Goal: Task Accomplishment & Management: Use online tool/utility

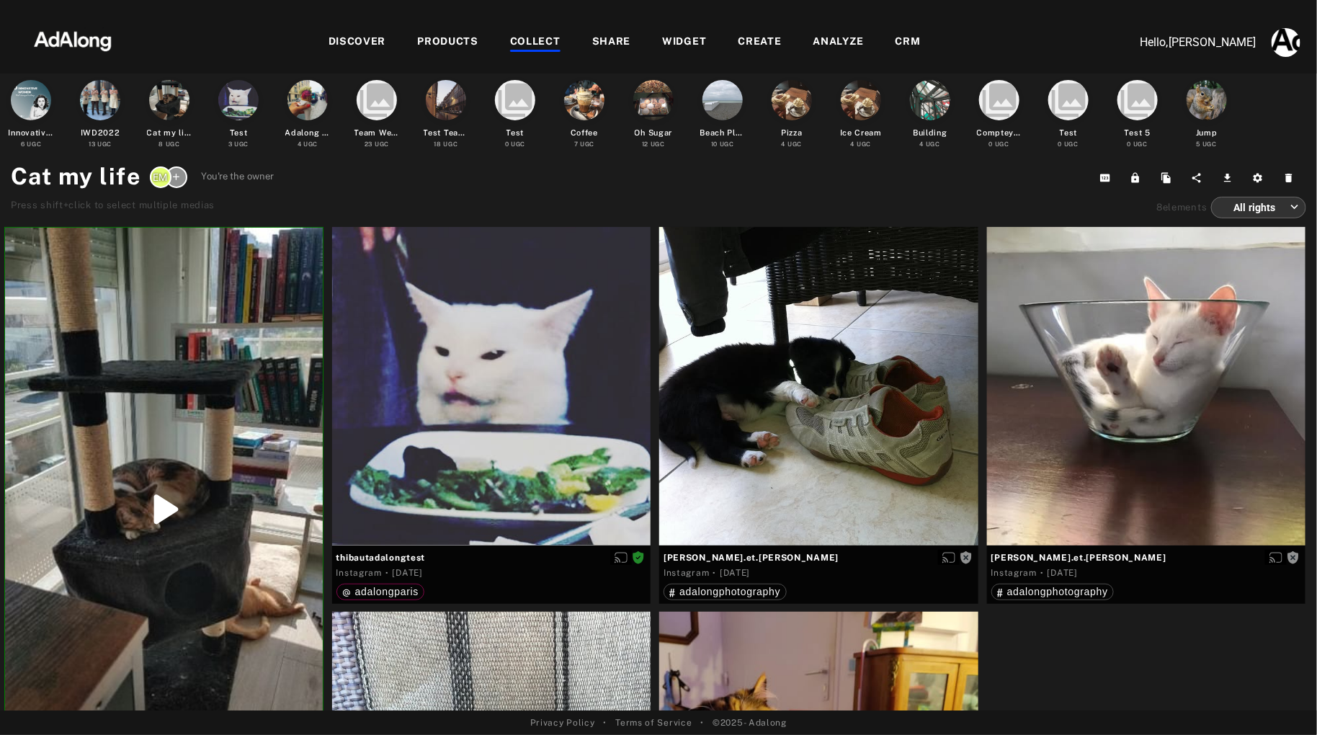
click at [903, 46] on div "CRM" at bounding box center [908, 42] width 25 height 17
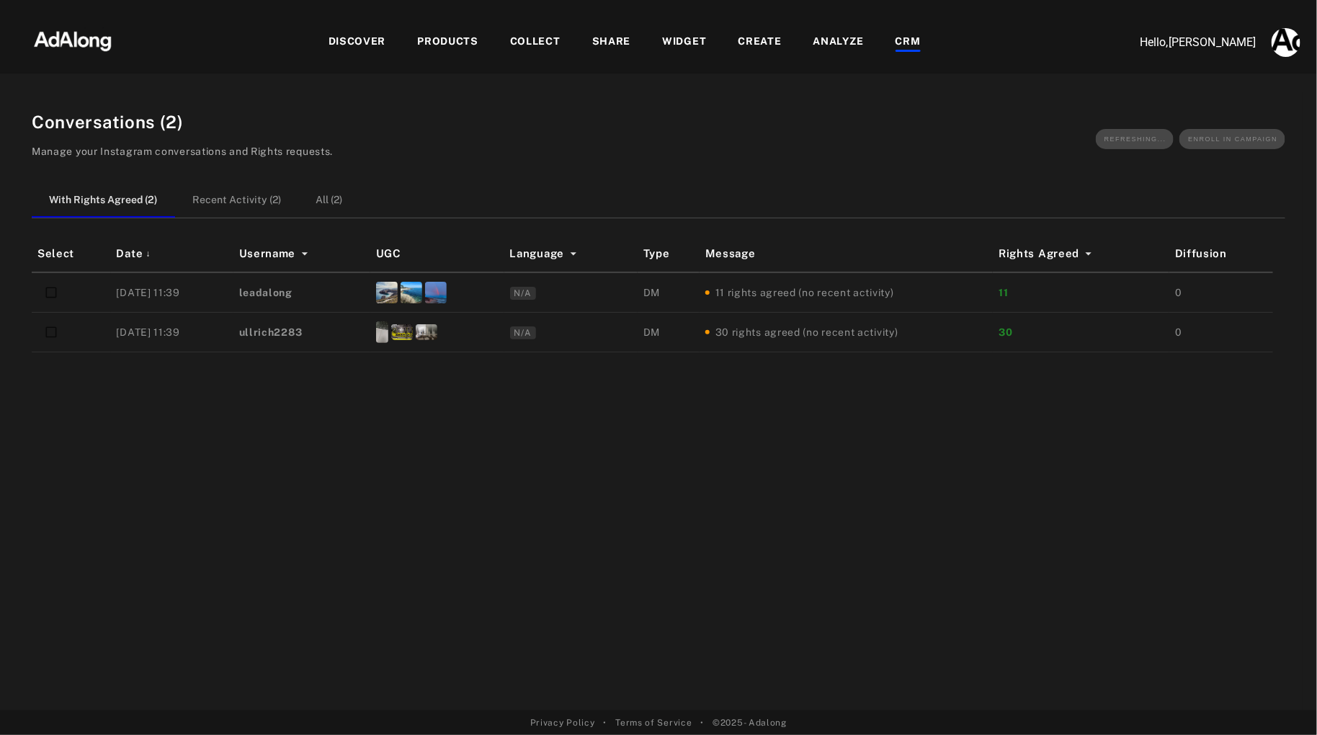
click at [545, 37] on div "COLLECT" at bounding box center [535, 42] width 50 height 17
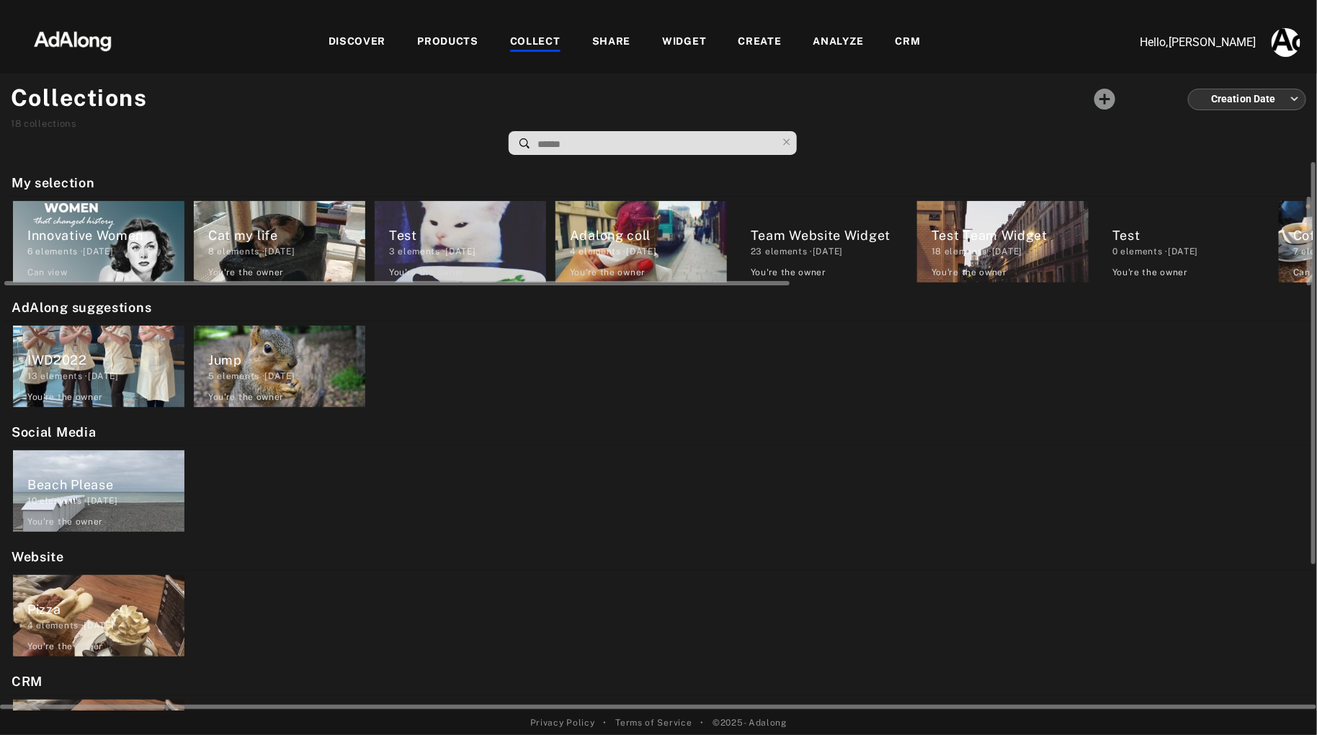
click at [631, 226] on div "Adalong coll" at bounding box center [648, 234] width 157 height 19
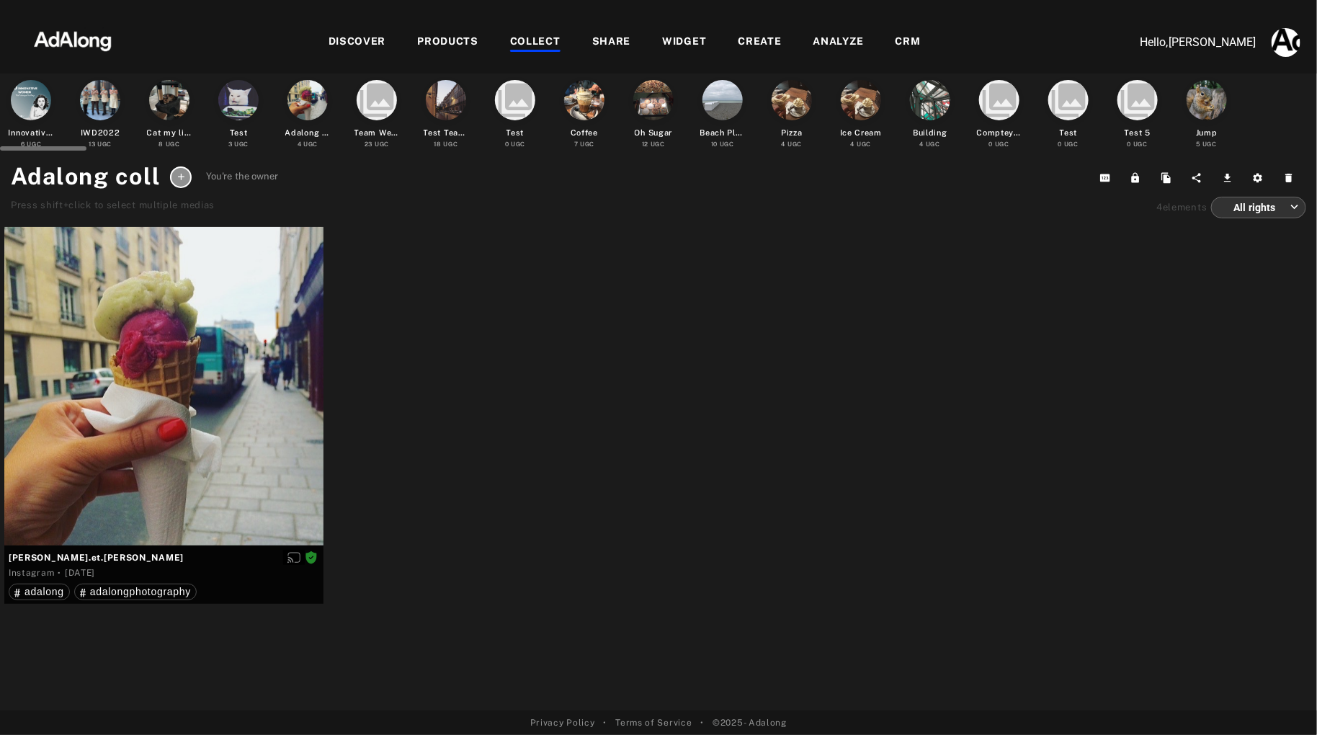
click at [307, 108] on div at bounding box center [307, 100] width 40 height 40
click at [442, 109] on div at bounding box center [446, 100] width 40 height 40
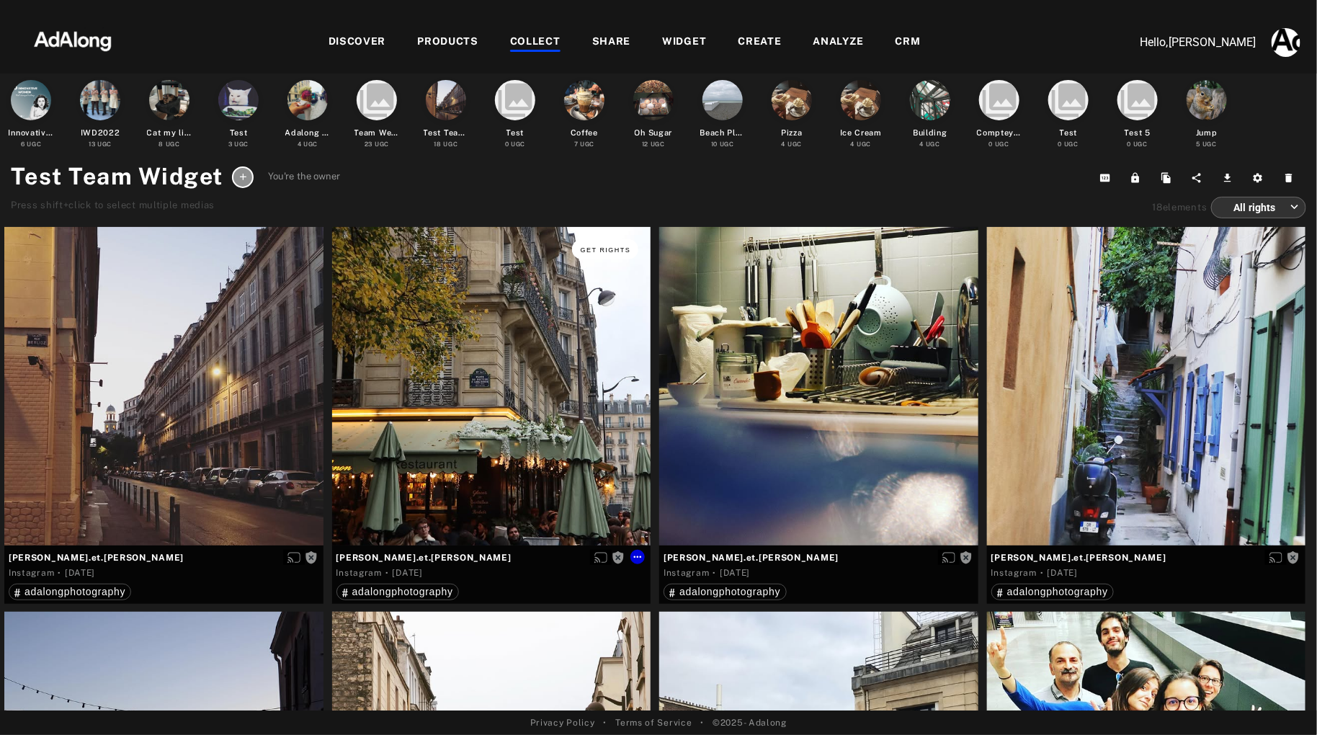
click at [608, 245] on button "Get rights" at bounding box center [605, 249] width 66 height 20
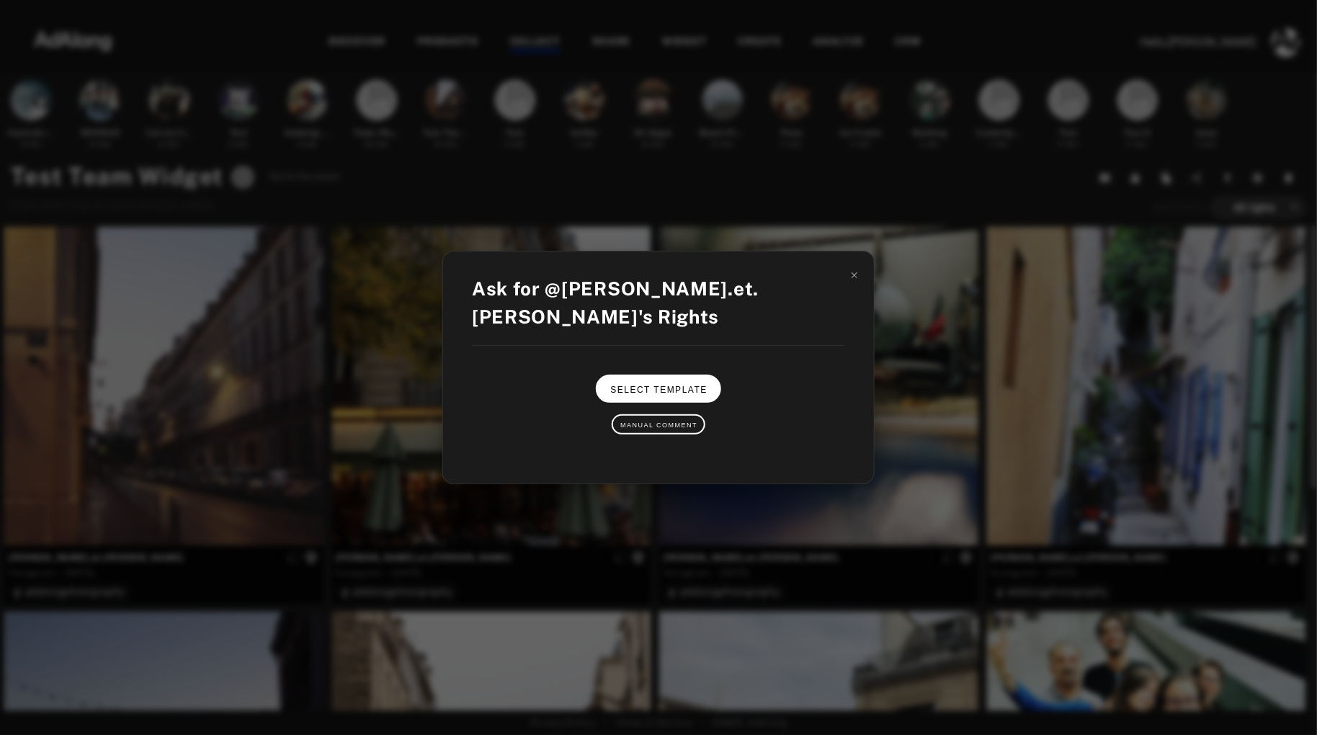
click at [671, 385] on span "Select Template" at bounding box center [658, 390] width 97 height 10
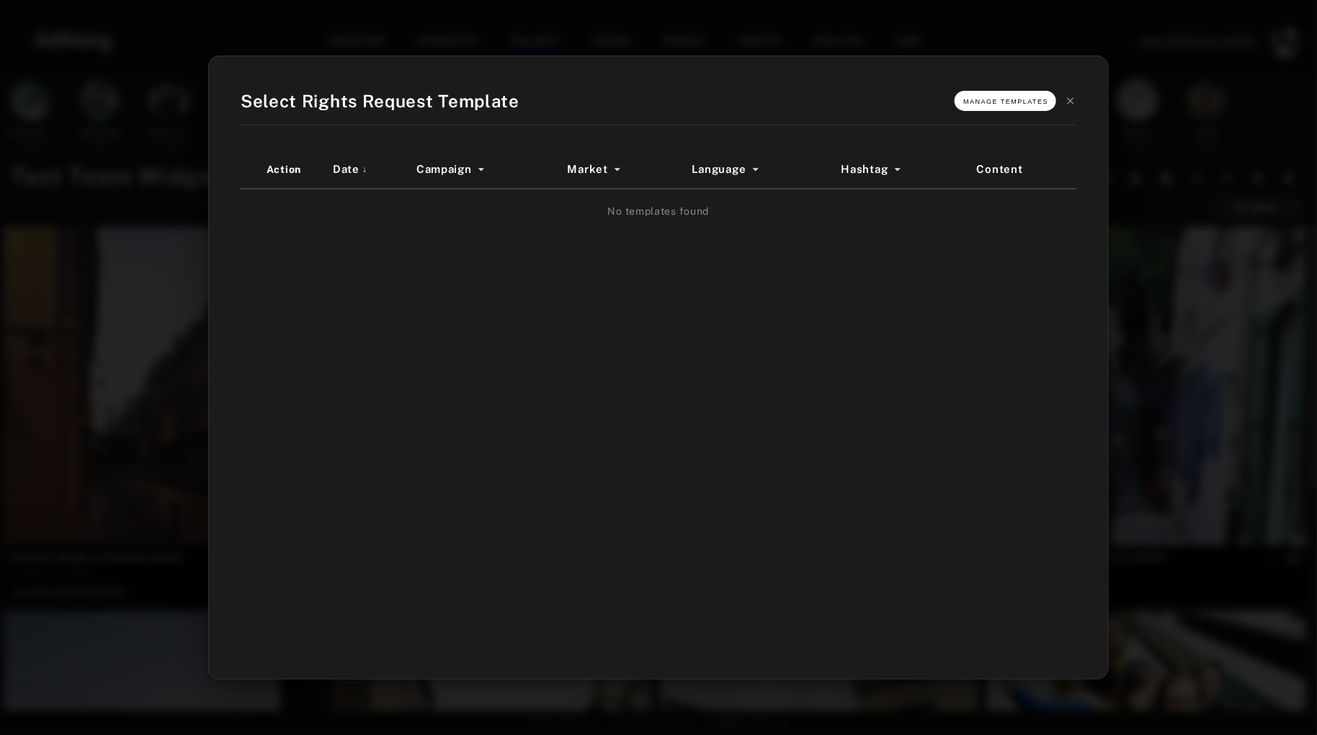
click at [984, 97] on button "Manage Templates" at bounding box center [1006, 101] width 102 height 20
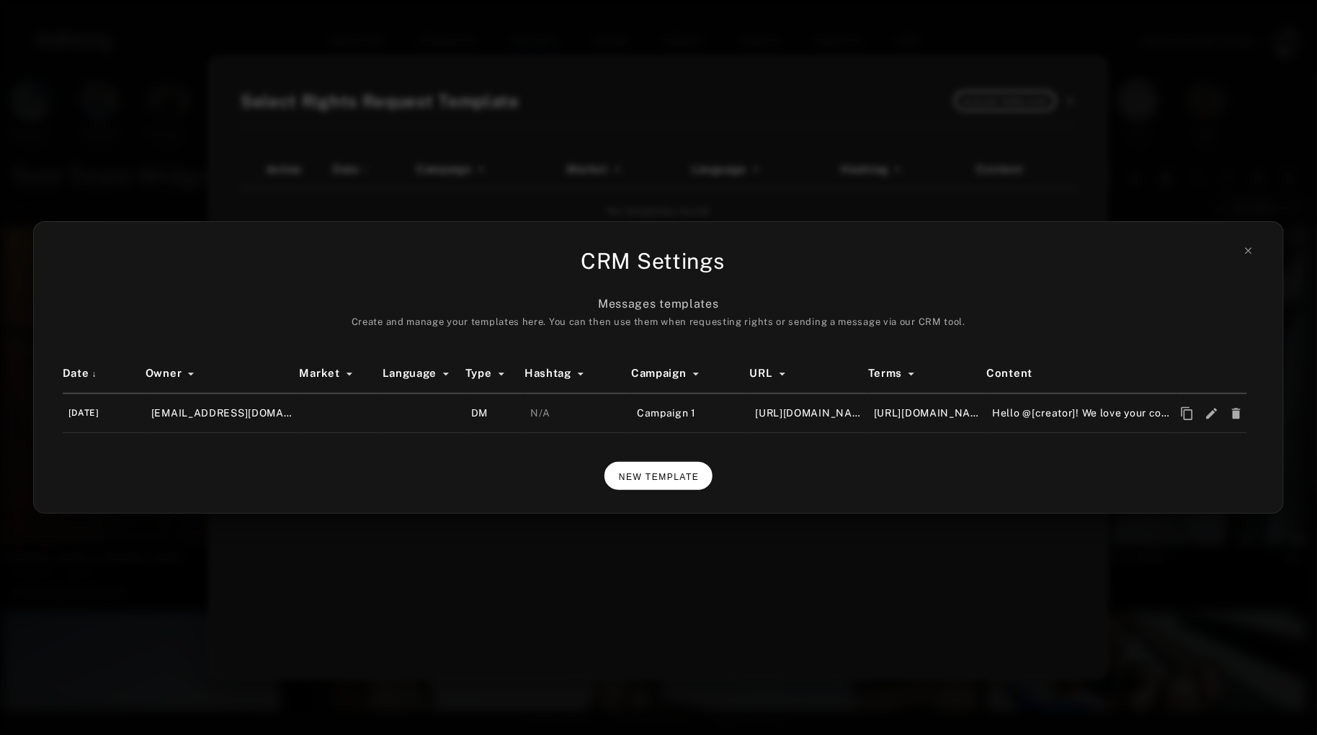
click at [673, 483] on button "NEW TEMPLATE" at bounding box center [658, 476] width 108 height 28
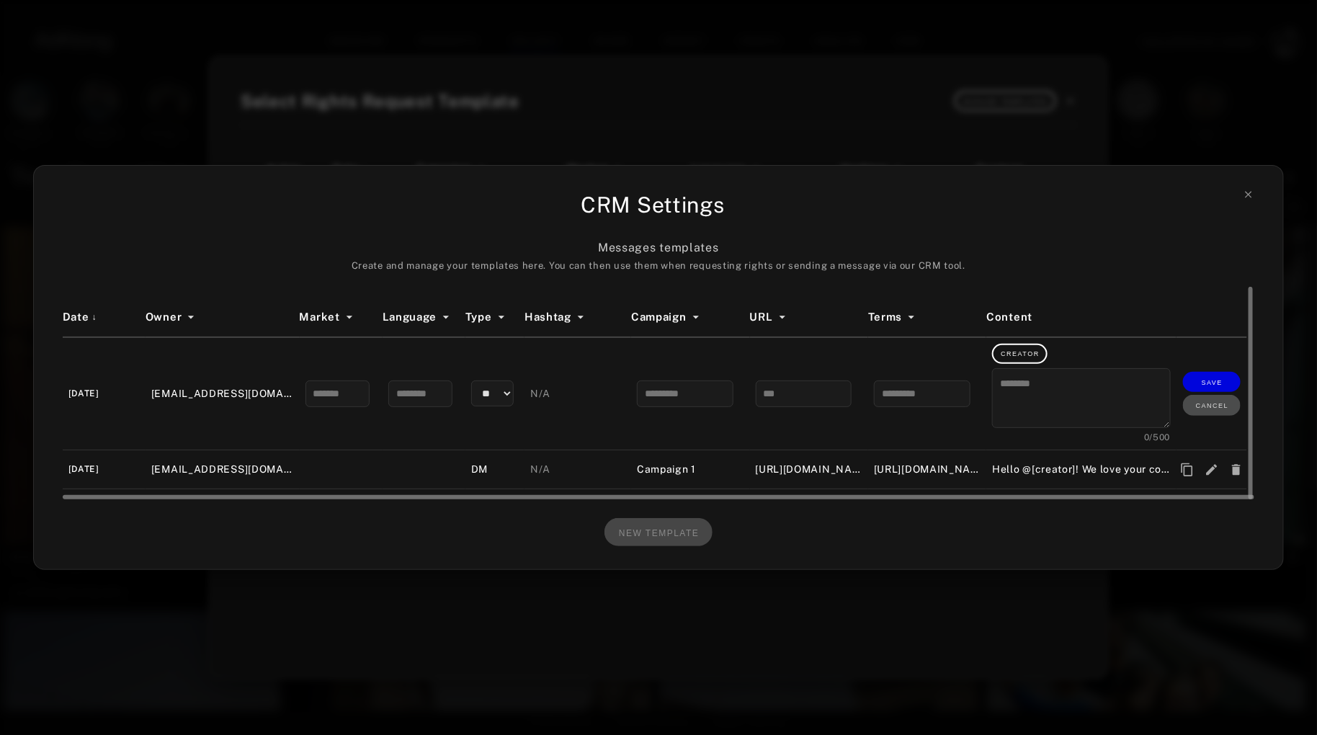
click at [506, 392] on select "** **" at bounding box center [492, 393] width 43 height 26
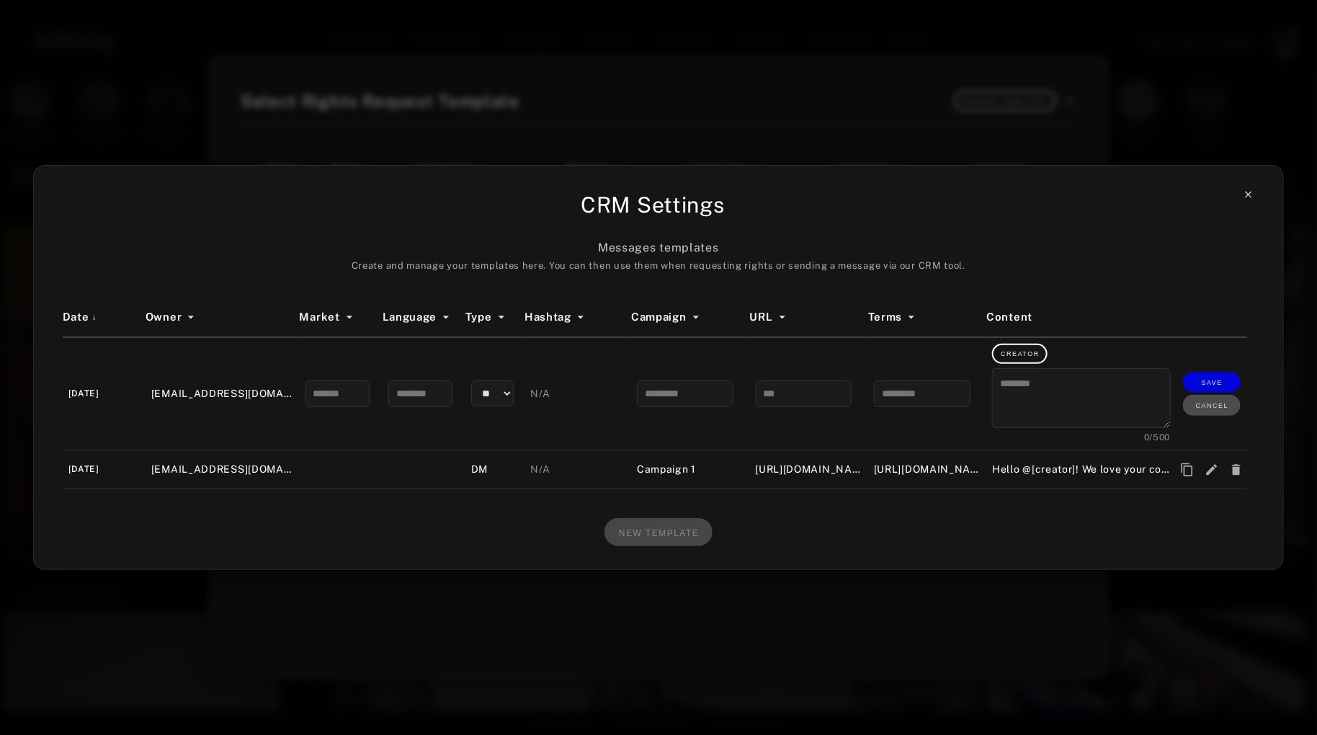
click at [1252, 195] on icon at bounding box center [1249, 195] width 12 height 12
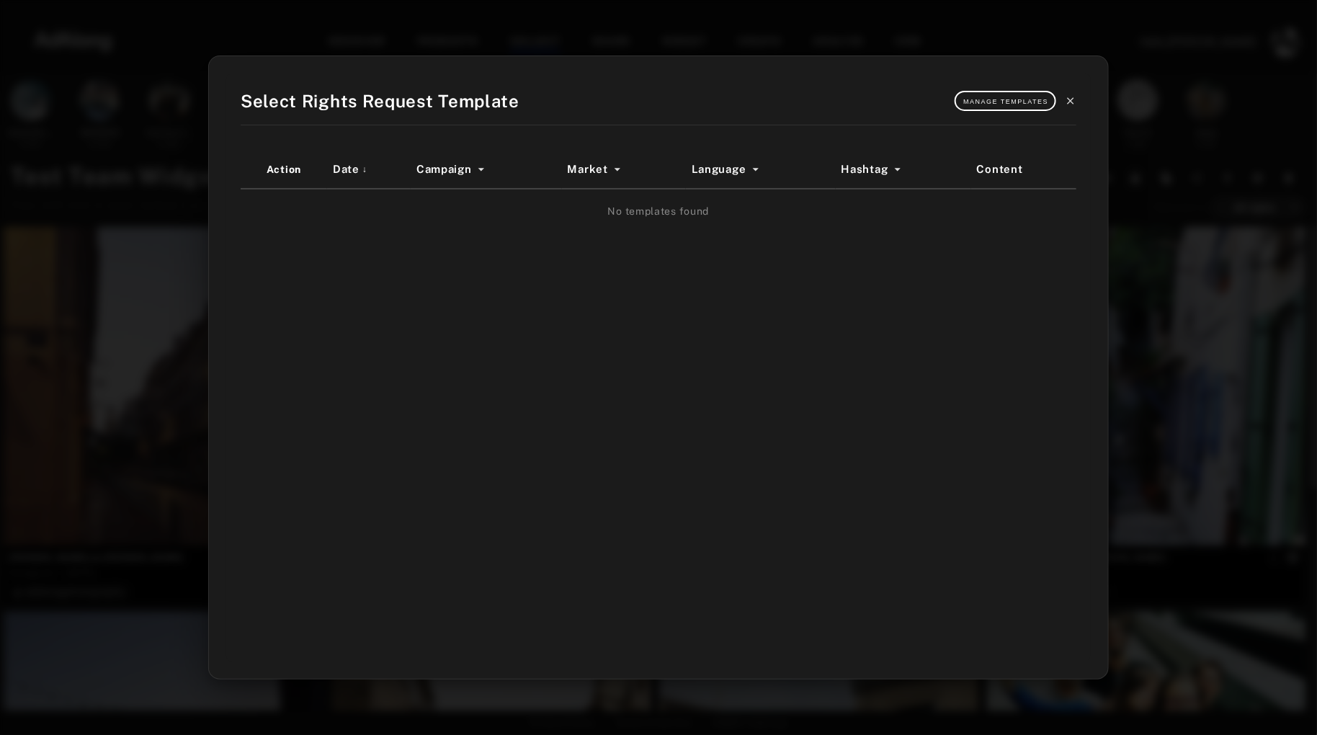
click at [1074, 99] on icon at bounding box center [1071, 101] width 12 height 12
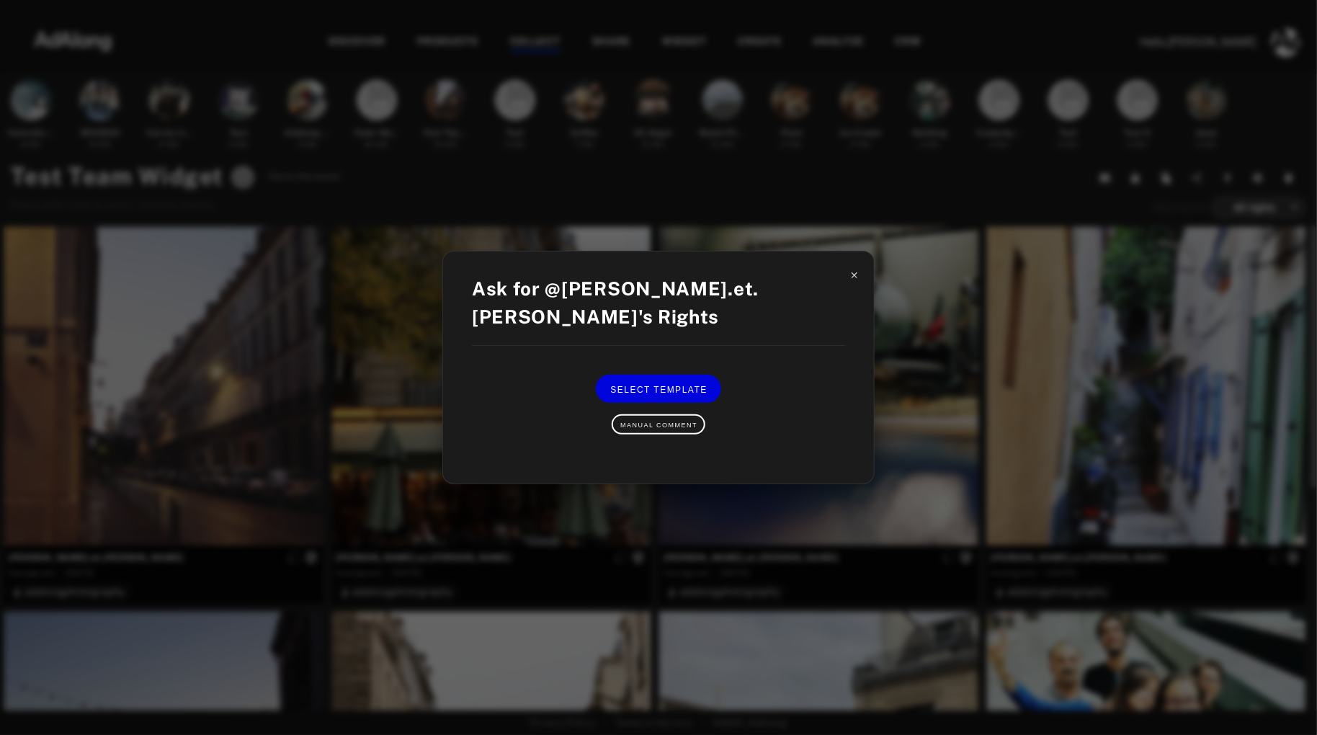
click at [853, 280] on icon at bounding box center [854, 275] width 10 height 10
